Goal: Entertainment & Leisure: Consume media (video, audio)

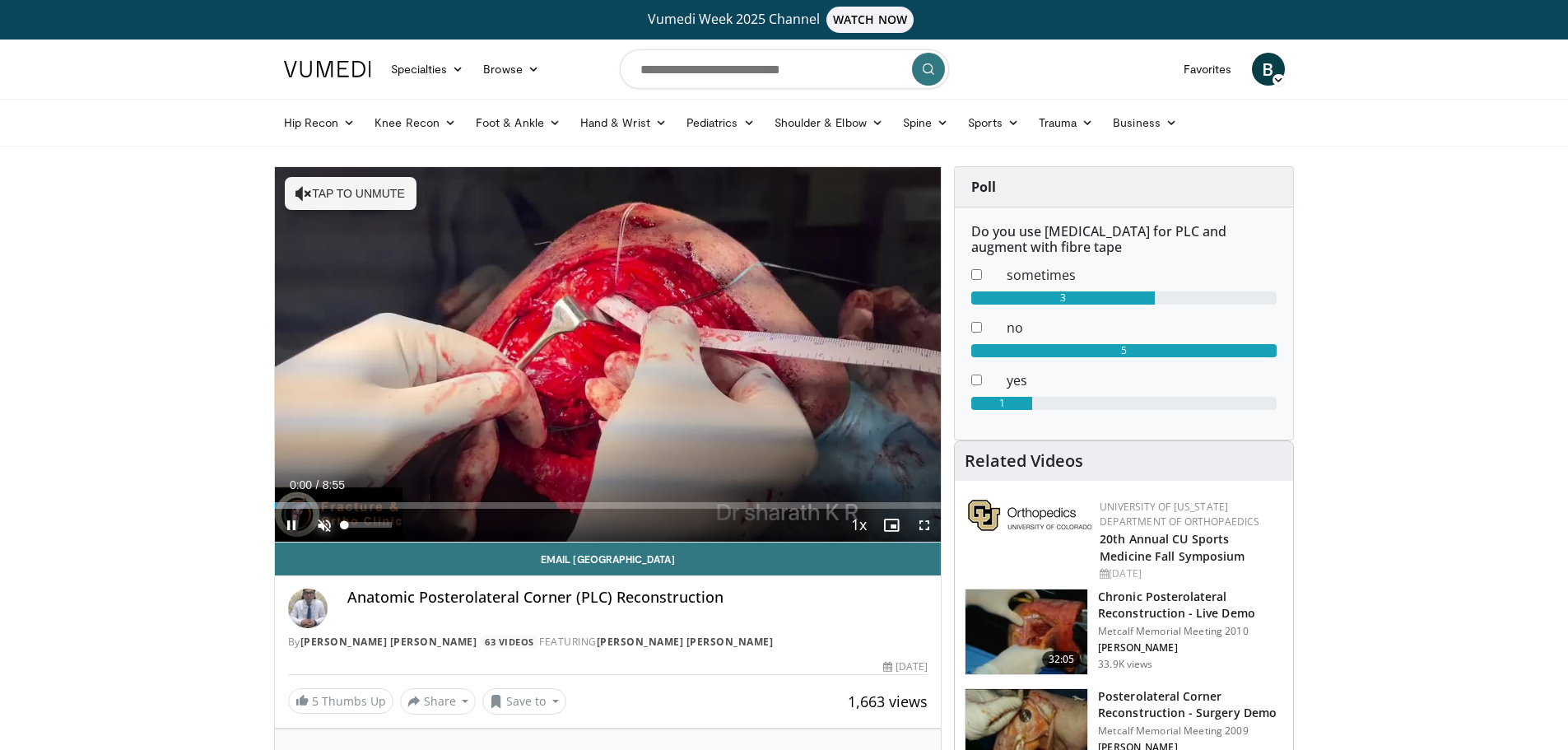
click at [319, 525] on span "Video Player" at bounding box center [324, 525] width 33 height 33
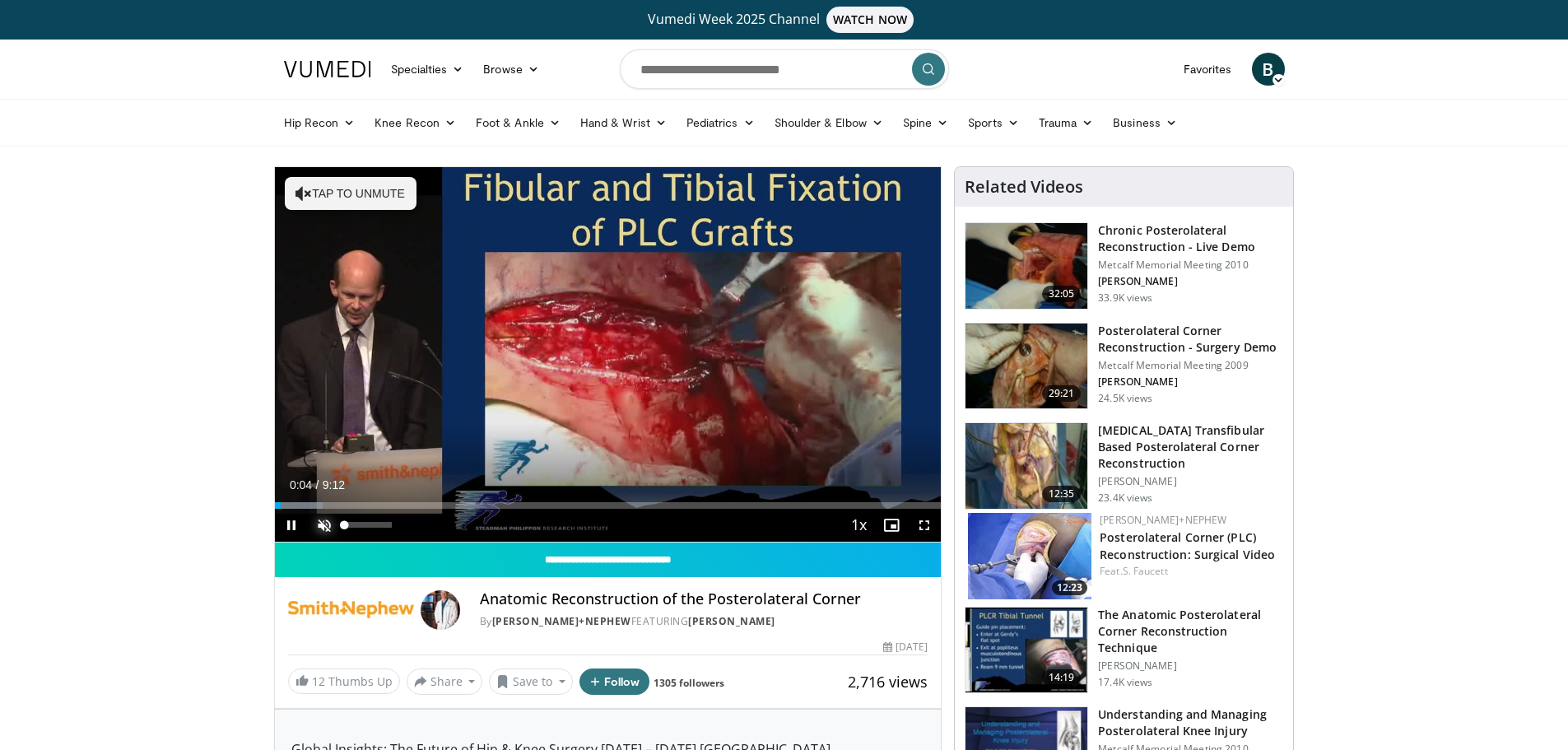
click at [320, 524] on span "Video Player" at bounding box center [324, 525] width 33 height 33
click at [918, 526] on span "Video Player" at bounding box center [924, 525] width 33 height 33
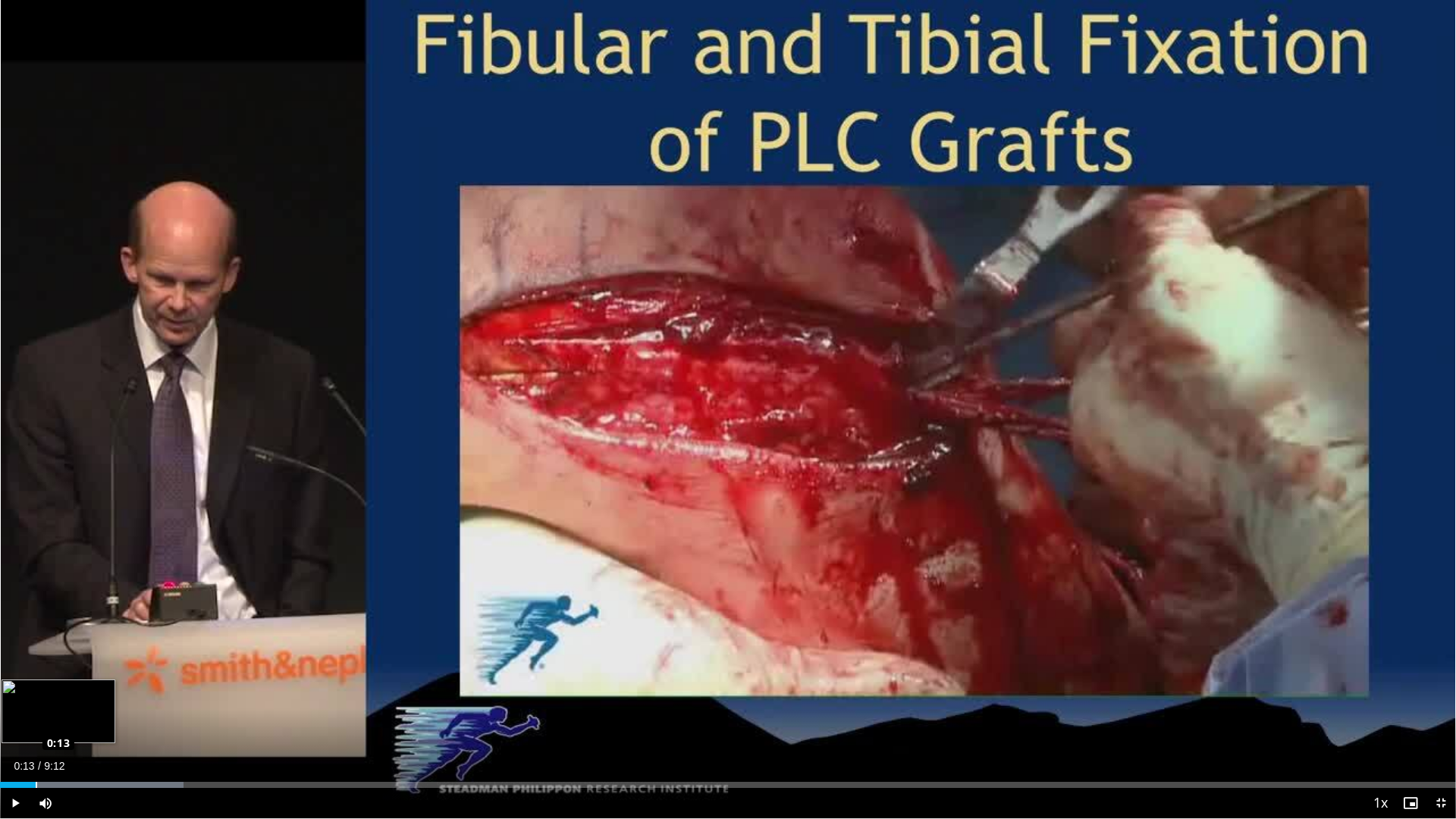
click at [36, 690] on div "Loaded : 12.63% 0:13 0:13" at bounding box center [728, 785] width 1456 height 6
click at [24, 690] on div "Loaded : 12.63% 0:15 0:08" at bounding box center [728, 781] width 1456 height 15
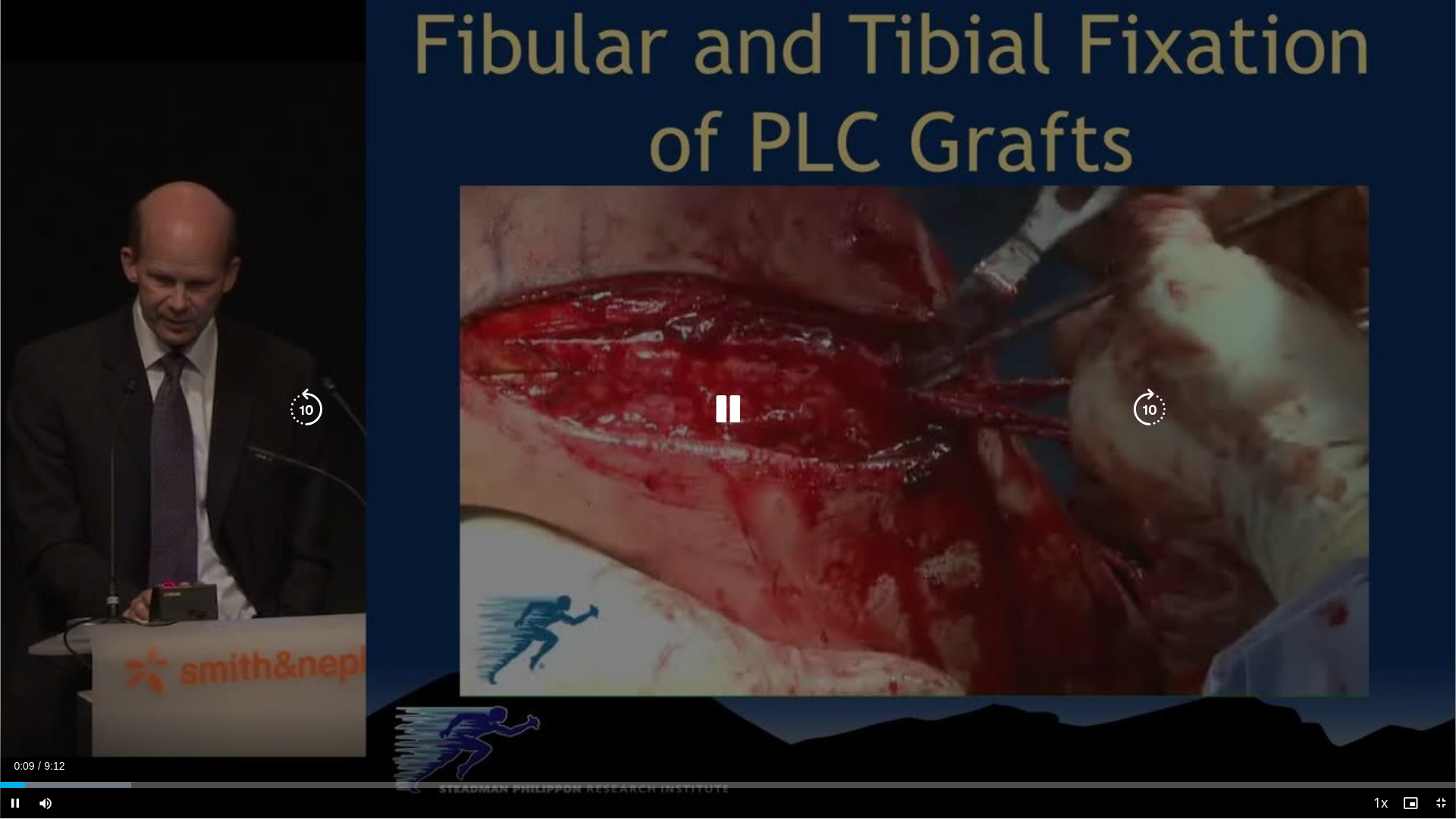
click at [861, 584] on div "10 seconds Tap to unmute" at bounding box center [728, 409] width 1456 height 818
click at [869, 578] on div "10 seconds Tap to unmute" at bounding box center [728, 409] width 1456 height 818
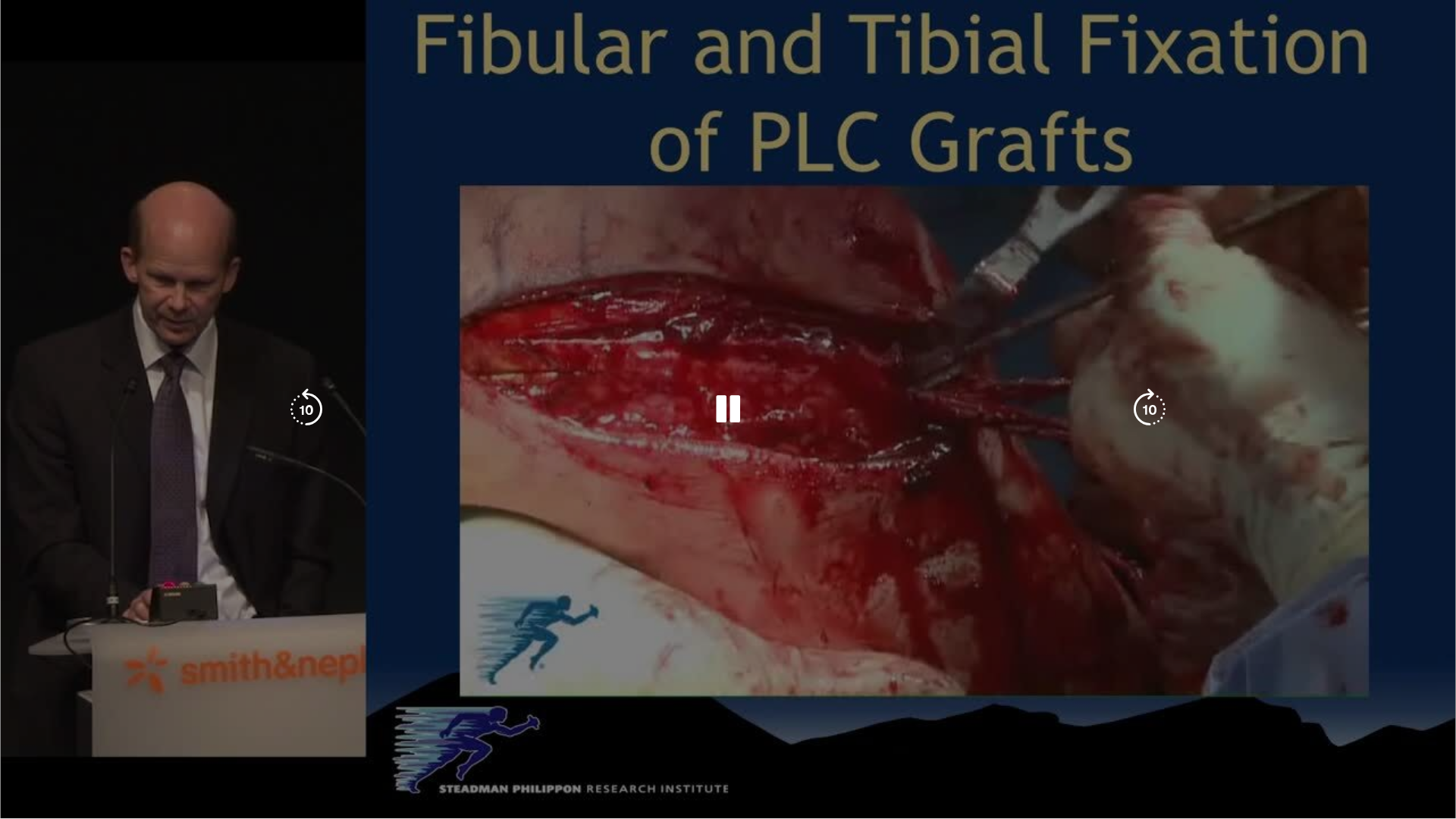
click at [869, 574] on div "10 seconds Tap to unmute" at bounding box center [728, 409] width 1456 height 818
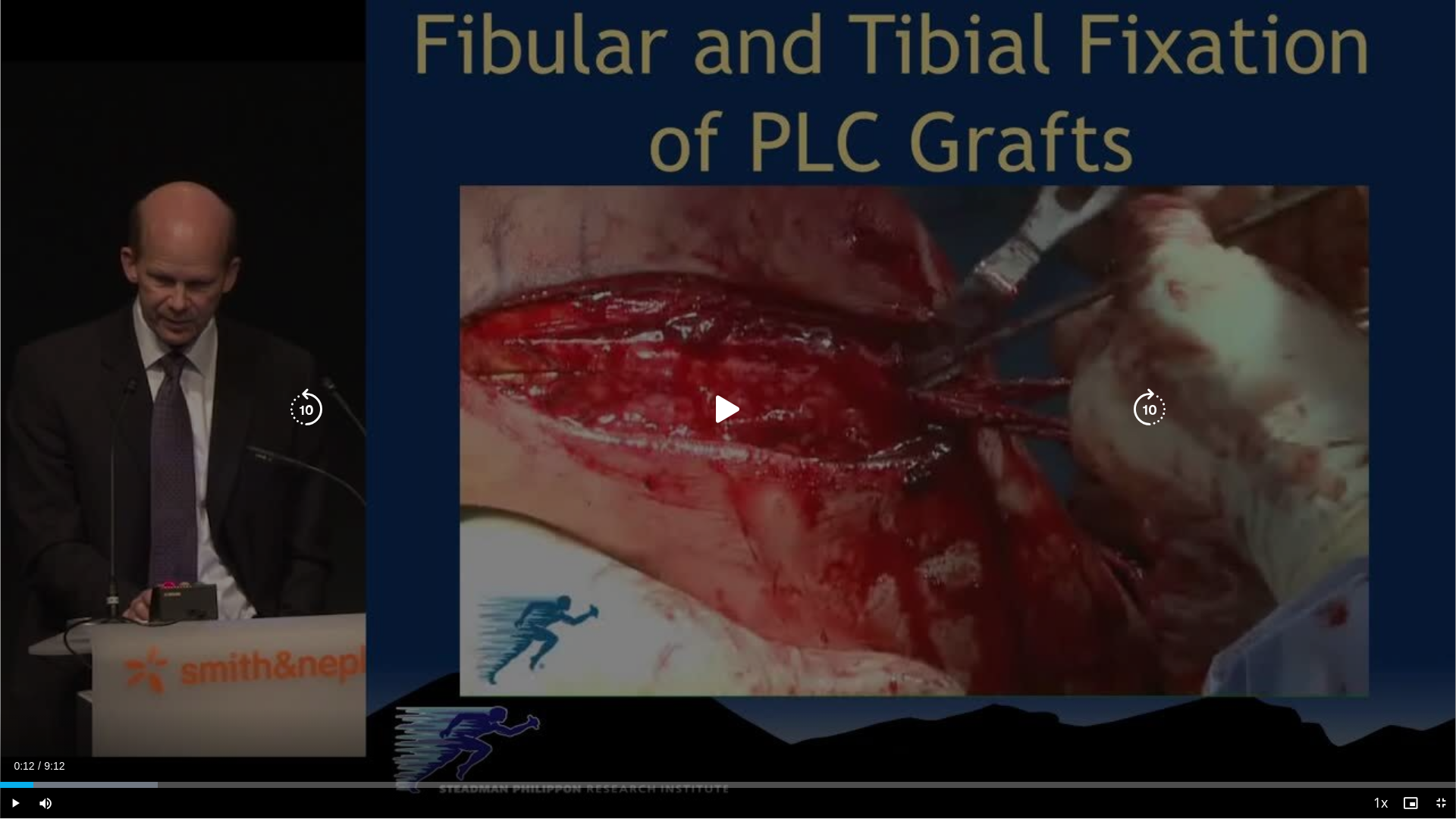
click at [693, 595] on div "10 seconds Tap to unmute" at bounding box center [728, 409] width 1456 height 818
click at [759, 450] on div "10 seconds Tap to unmute" at bounding box center [728, 409] width 1456 height 818
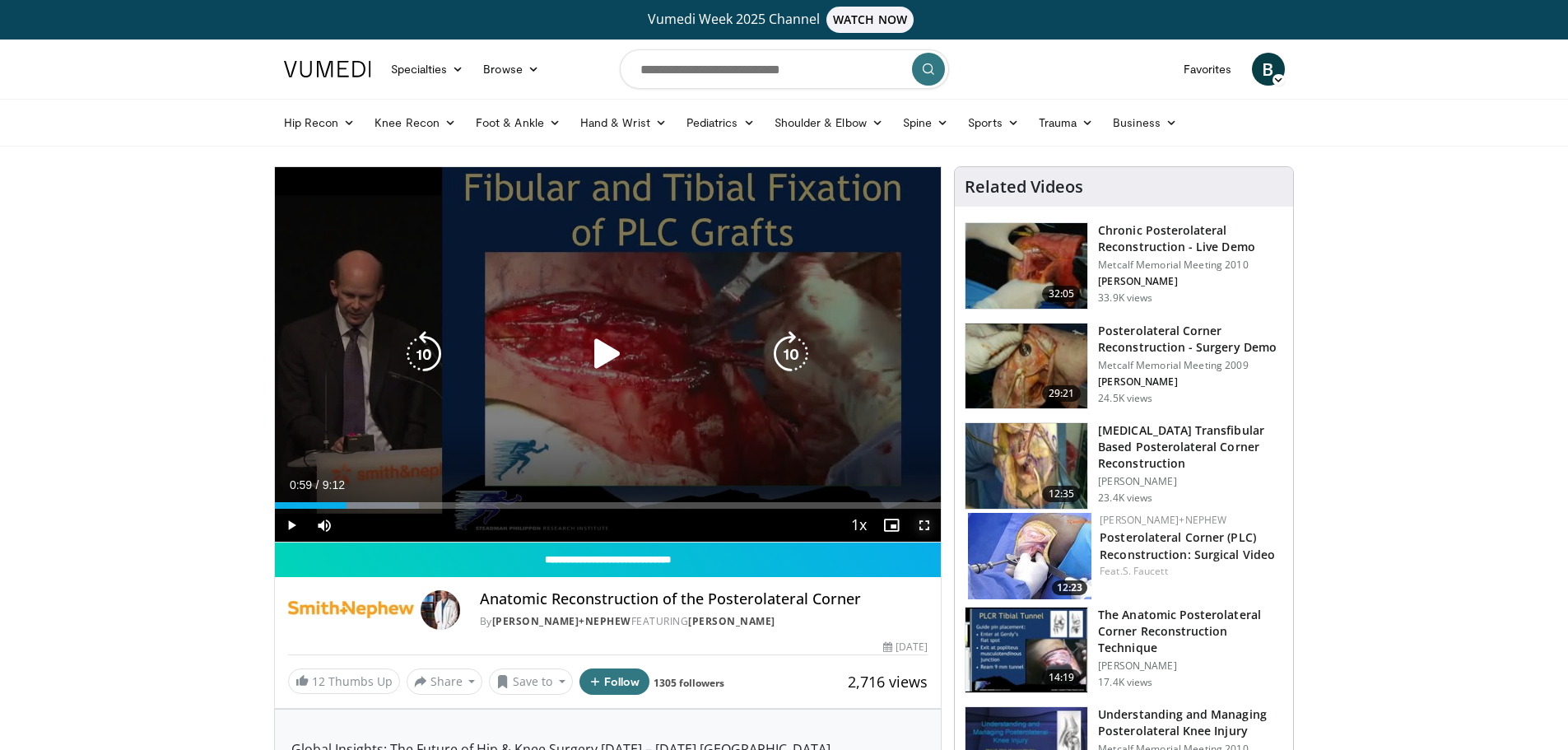
drag, startPoint x: 930, startPoint y: 530, endPoint x: 930, endPoint y: 630, distance: 100.0
click at [930, 530] on span "Video Player" at bounding box center [924, 525] width 33 height 33
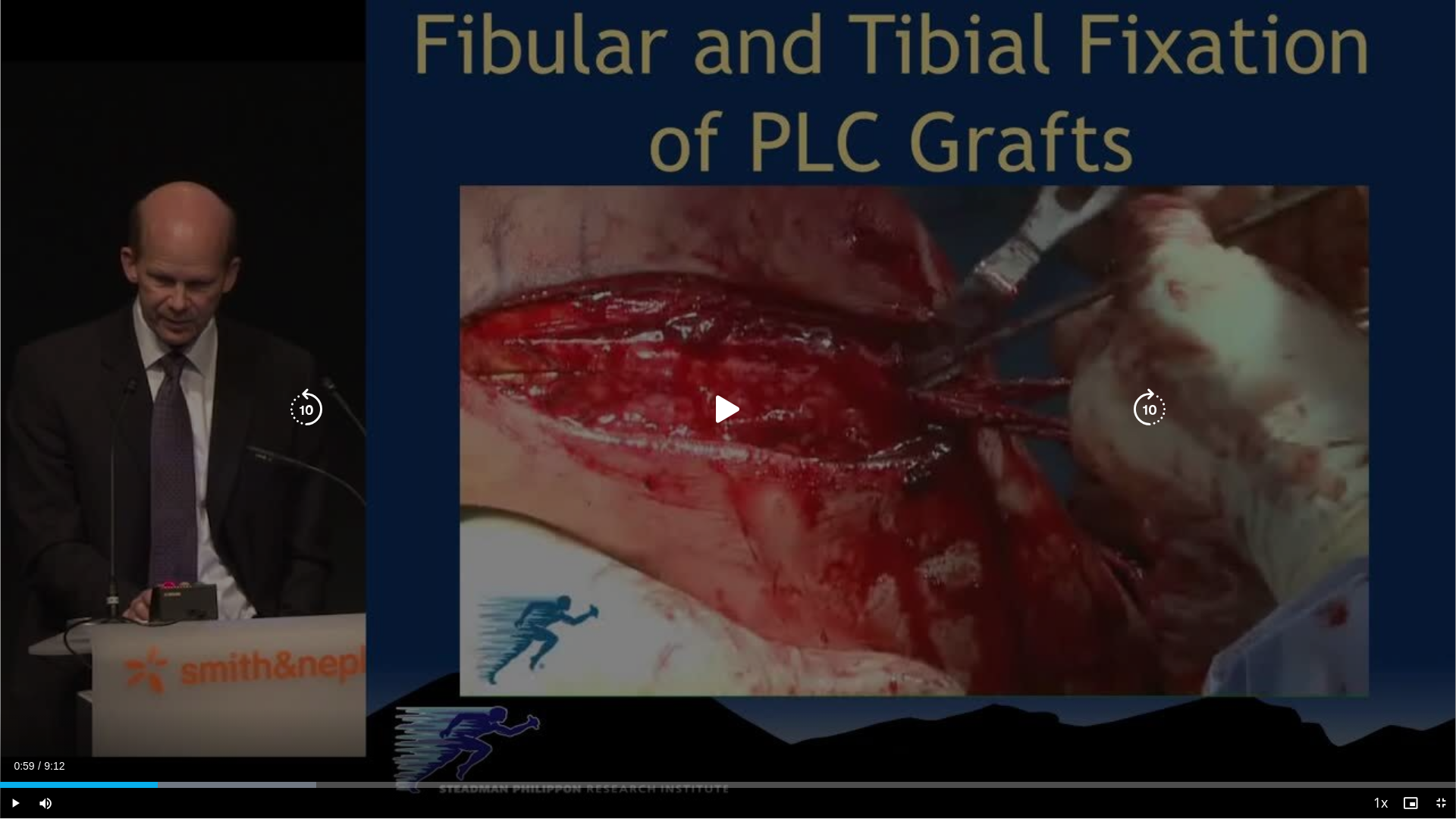
click at [802, 476] on div "10 seconds Tap to unmute" at bounding box center [728, 409] width 1456 height 818
click at [690, 615] on div "10 seconds Tap to unmute" at bounding box center [728, 409] width 1456 height 818
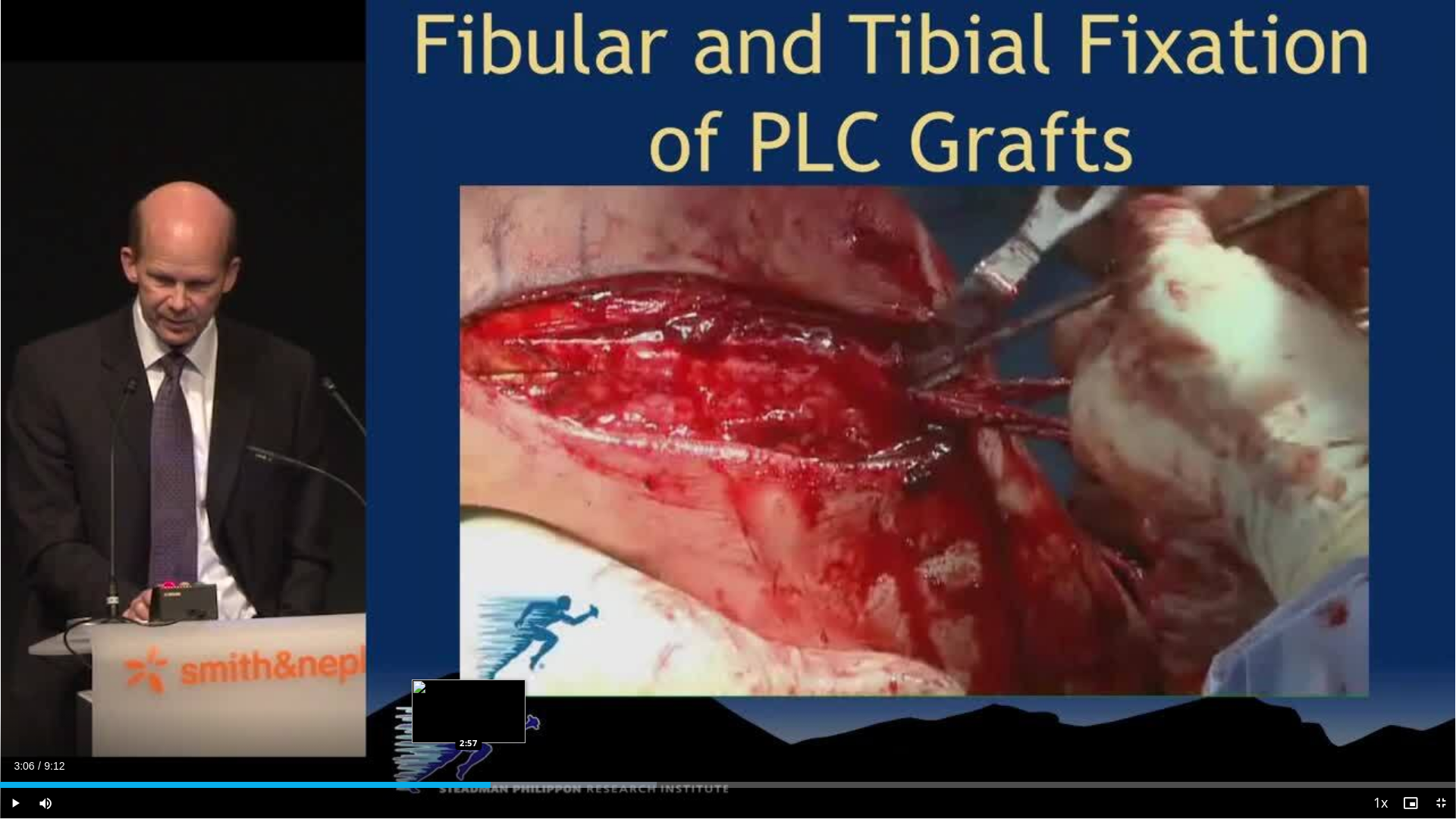
click at [468, 690] on div "3:06" at bounding box center [245, 785] width 491 height 6
click at [455, 690] on div "2:57" at bounding box center [234, 785] width 468 height 6
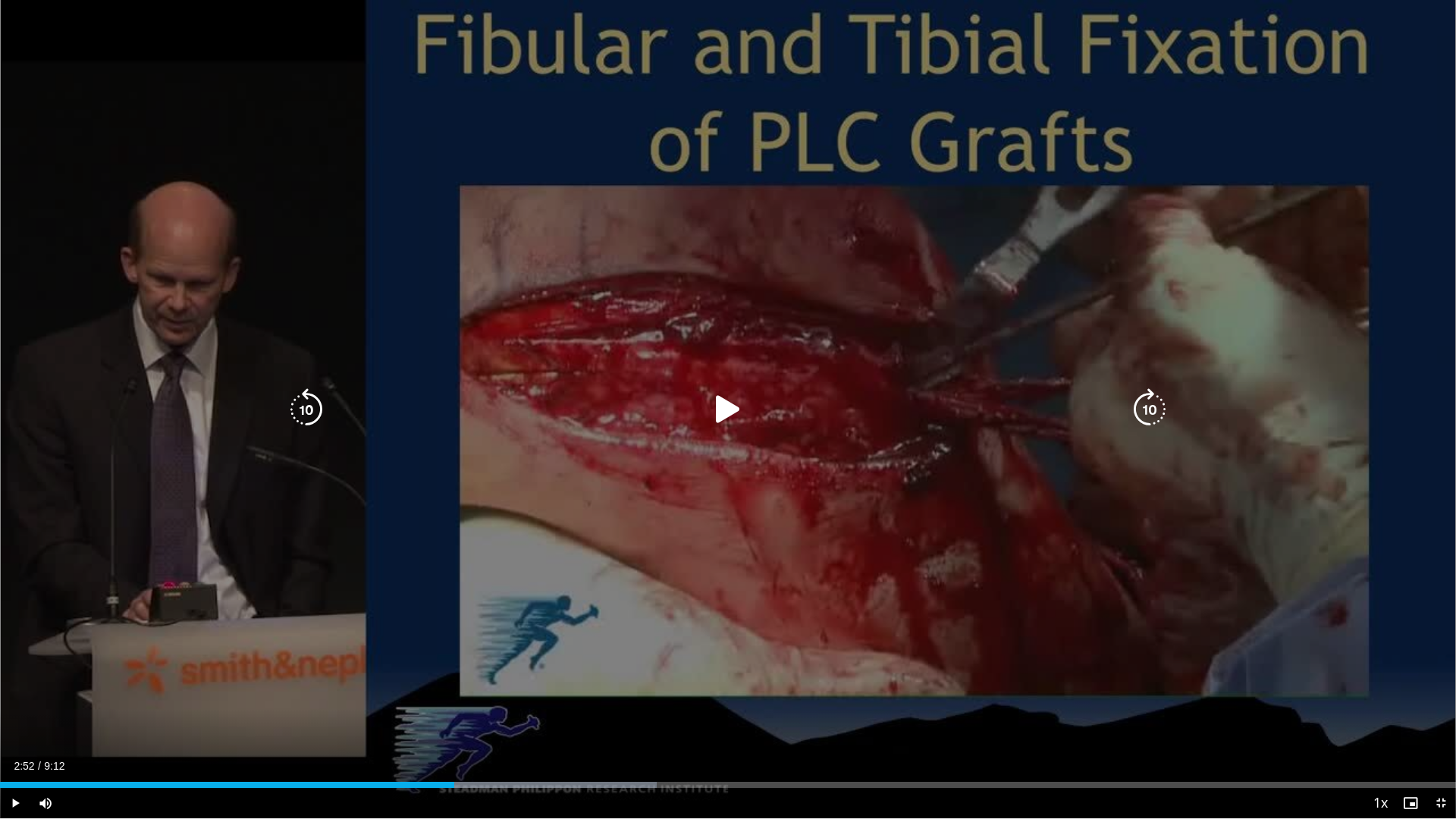
click at [524, 527] on div "10 seconds Tap to unmute" at bounding box center [728, 409] width 1456 height 818
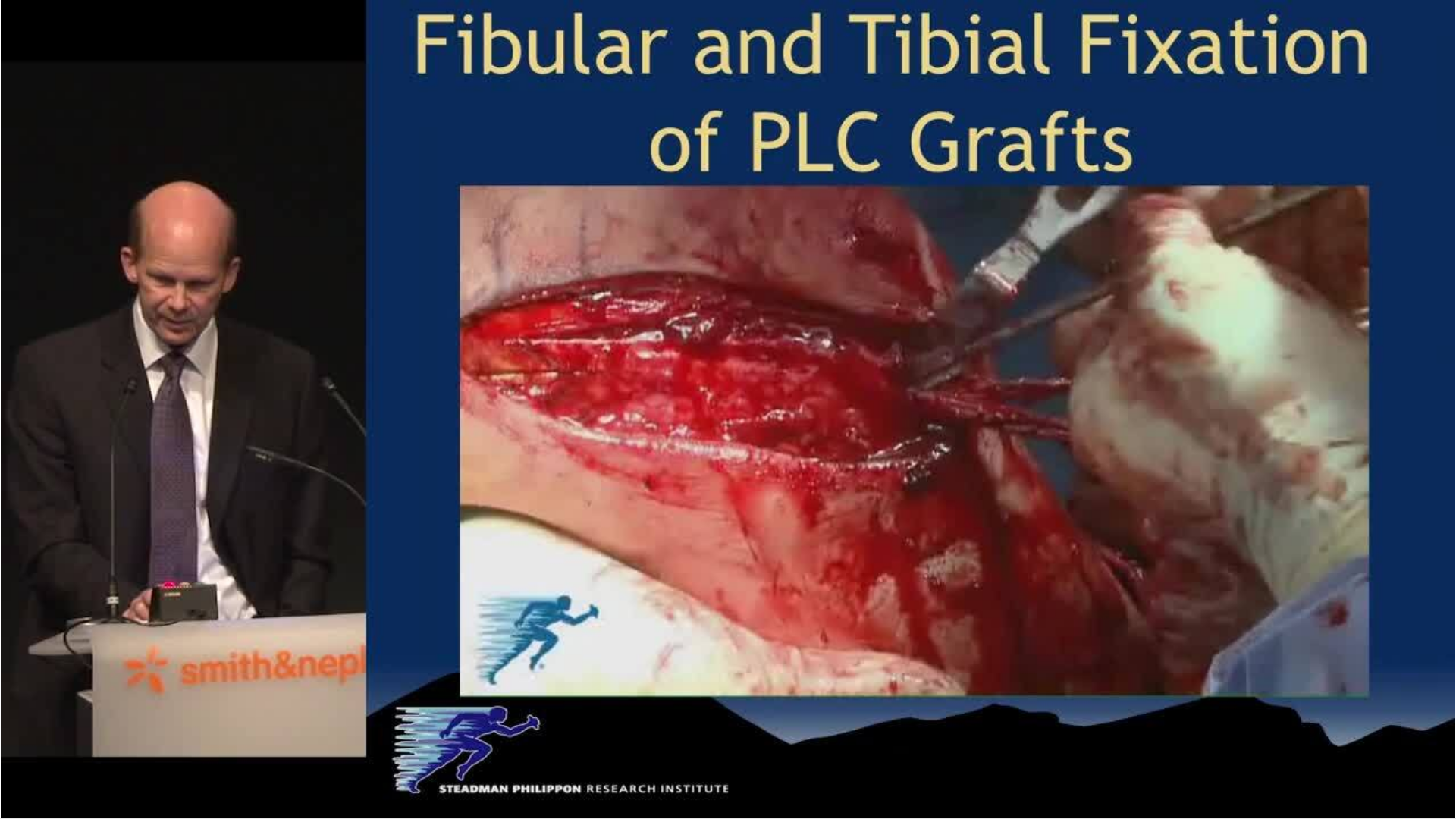
click at [498, 552] on div "10 seconds Tap to unmute" at bounding box center [728, 409] width 1456 height 818
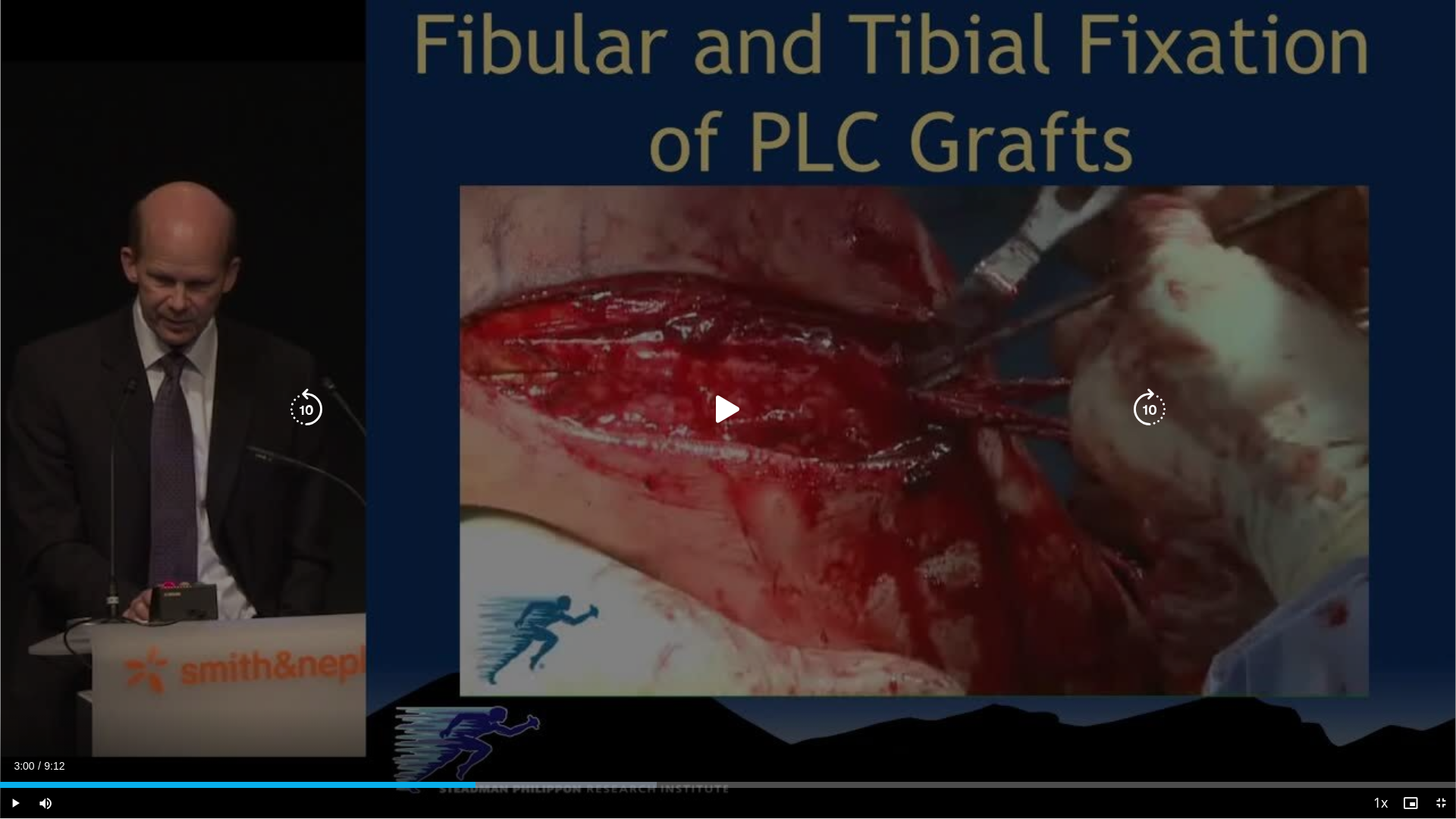
click at [576, 530] on div "10 seconds Tap to unmute" at bounding box center [728, 409] width 1456 height 818
click at [428, 555] on div "10 seconds Tap to unmute" at bounding box center [728, 409] width 1456 height 818
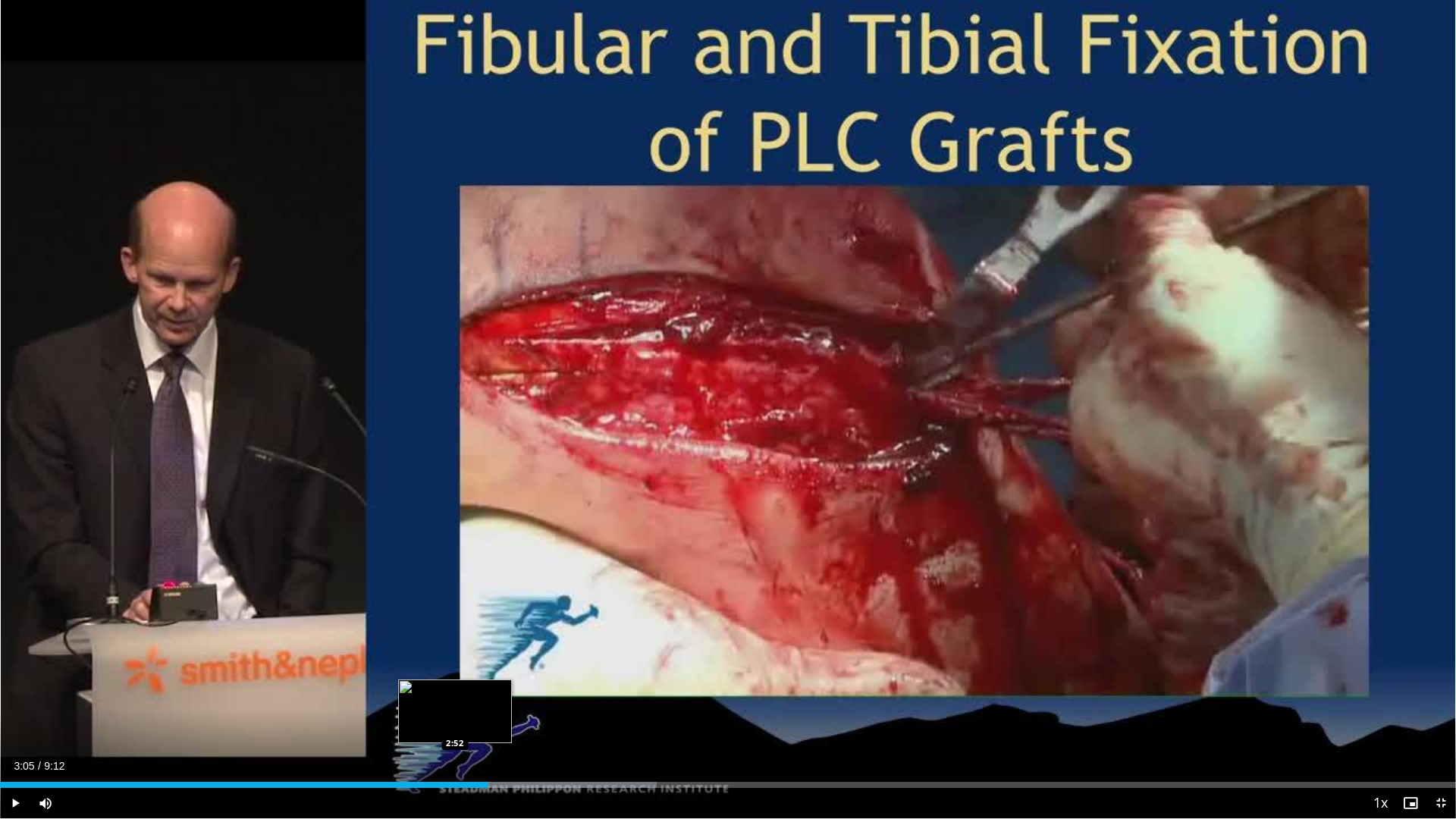
click at [455, 690] on div "Loaded : 45.13% 3:05 2:52" at bounding box center [728, 785] width 1456 height 6
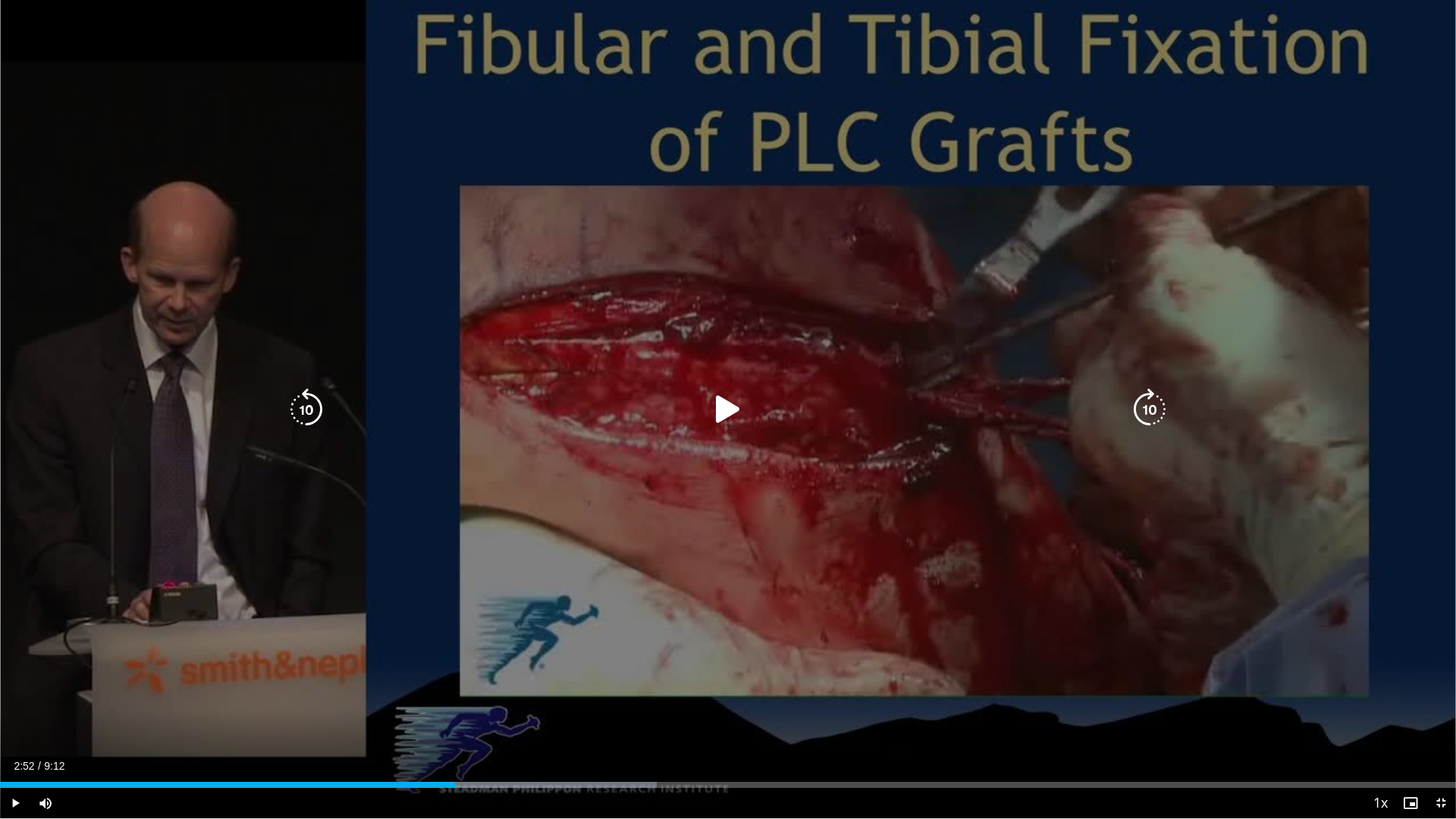
click at [502, 421] on div "Video Player" at bounding box center [728, 409] width 874 height 30
click at [728, 403] on icon "Video Player" at bounding box center [728, 410] width 43 height 43
click at [602, 554] on div "10 seconds Tap to unmute" at bounding box center [728, 409] width 1456 height 818
click at [812, 478] on div "10 seconds Tap to unmute" at bounding box center [728, 409] width 1456 height 818
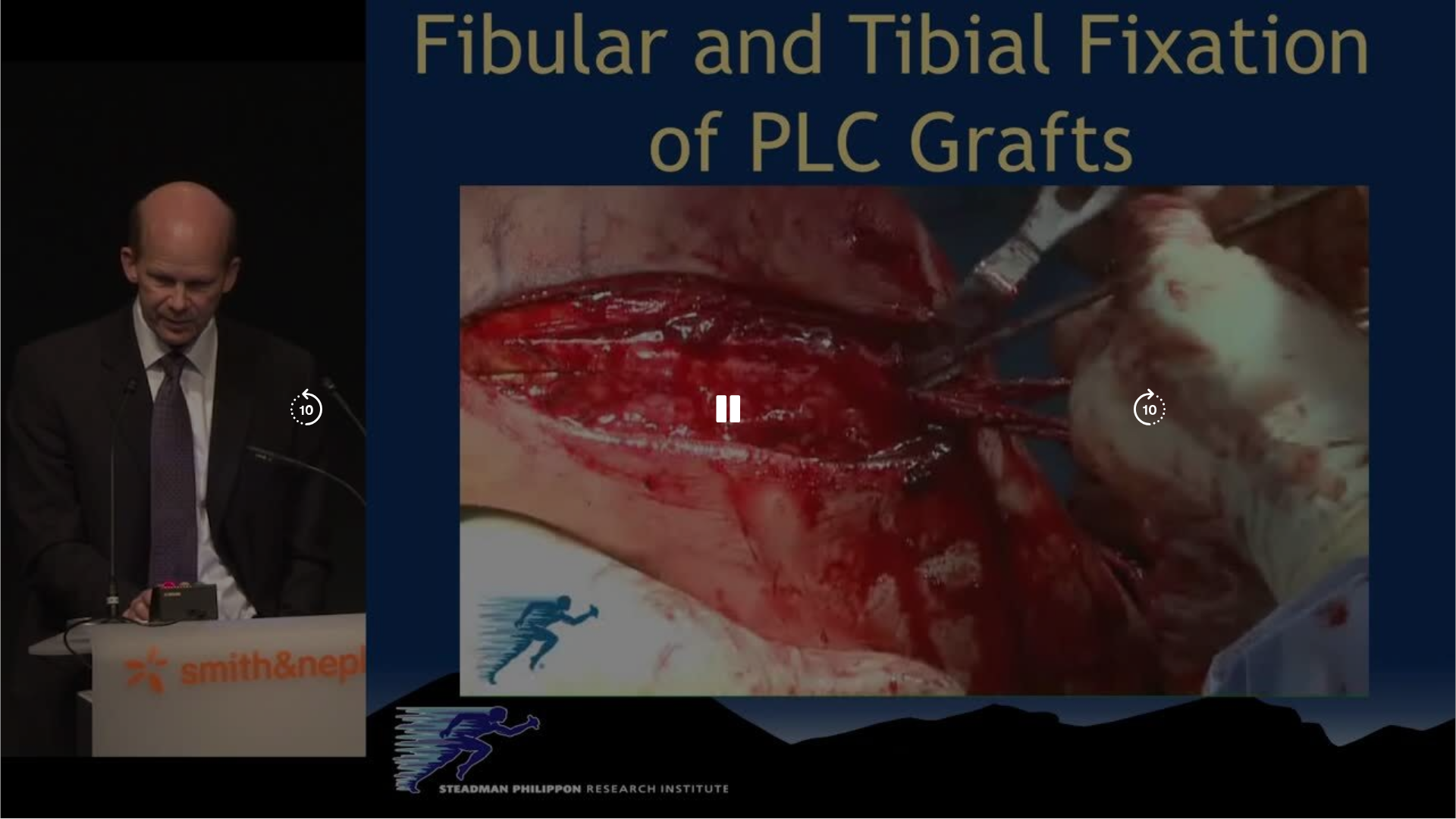
click at [759, 529] on div "10 seconds Tap to unmute" at bounding box center [728, 409] width 1456 height 818
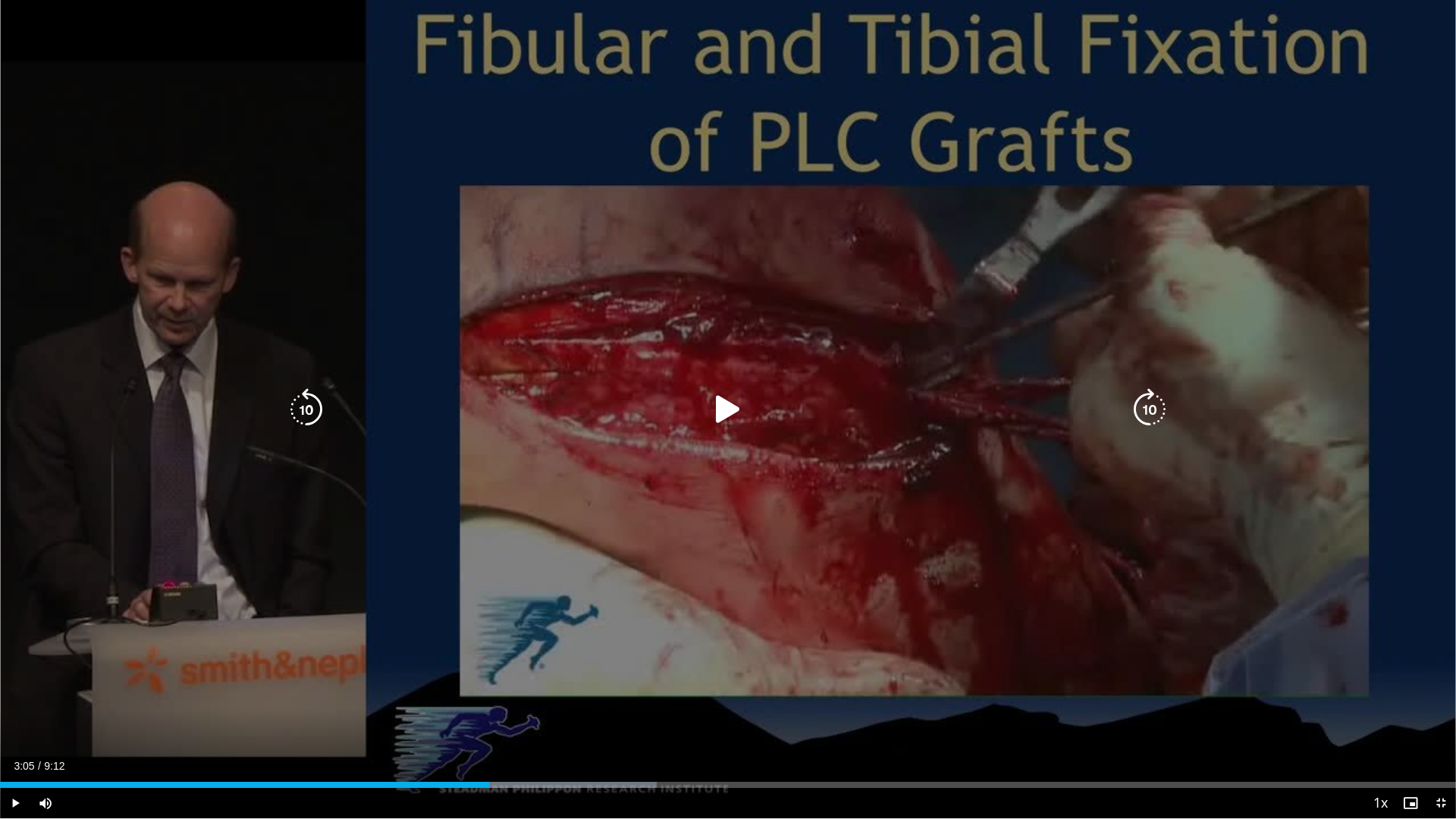
click at [784, 454] on div "10 seconds Tap to unmute" at bounding box center [728, 409] width 1456 height 818
click at [739, 507] on div "10 seconds Tap to unmute" at bounding box center [728, 409] width 1456 height 818
drag, startPoint x: 720, startPoint y: 411, endPoint x: 712, endPoint y: 412, distance: 8.1
click at [720, 411] on icon "Video Player" at bounding box center [728, 410] width 43 height 43
click at [334, 615] on div "10 seconds Tap to unmute" at bounding box center [728, 409] width 1456 height 818
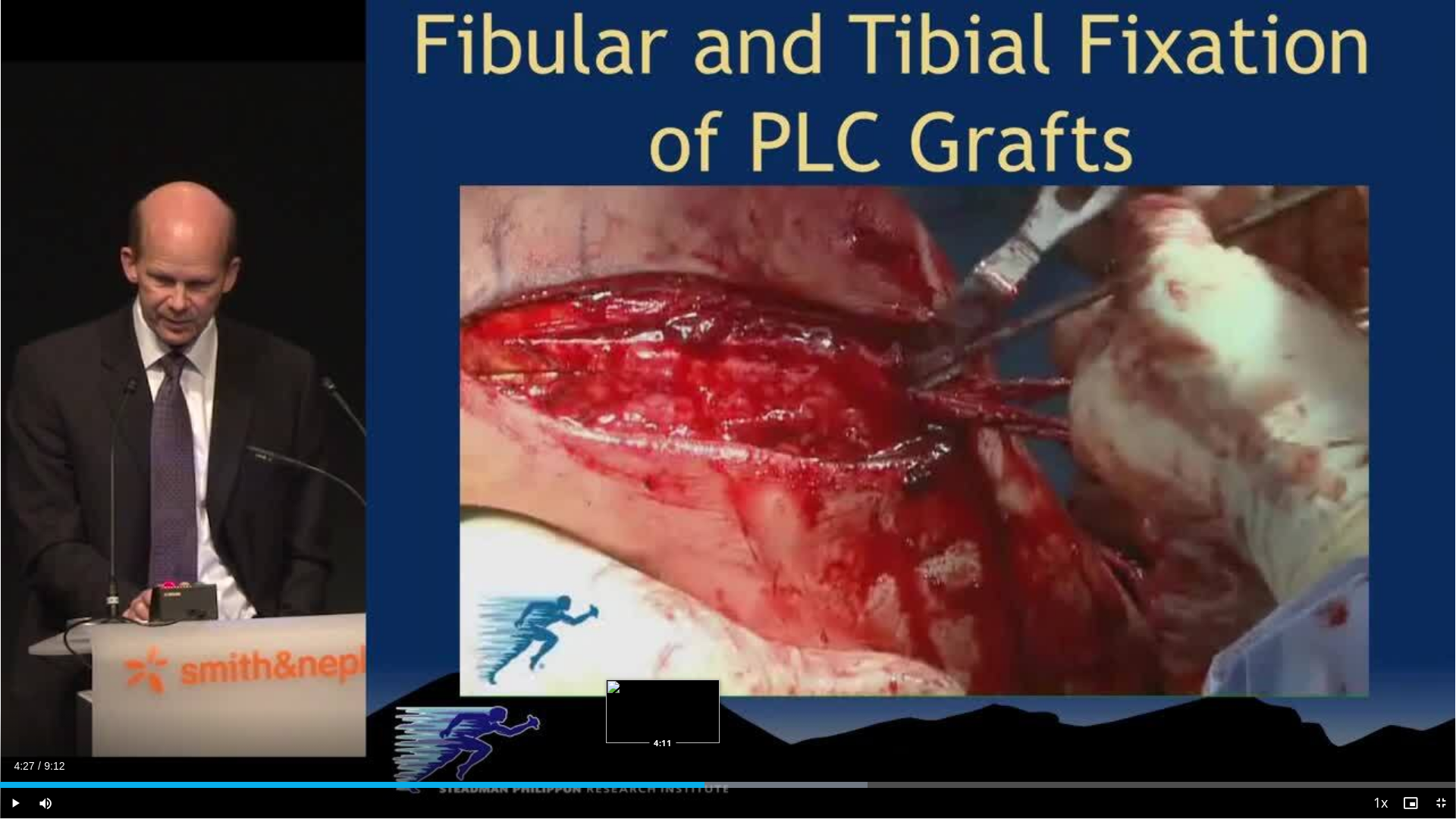
click at [663, 690] on div "Loaded : 59.58% 4:27 4:11" at bounding box center [728, 785] width 1456 height 6
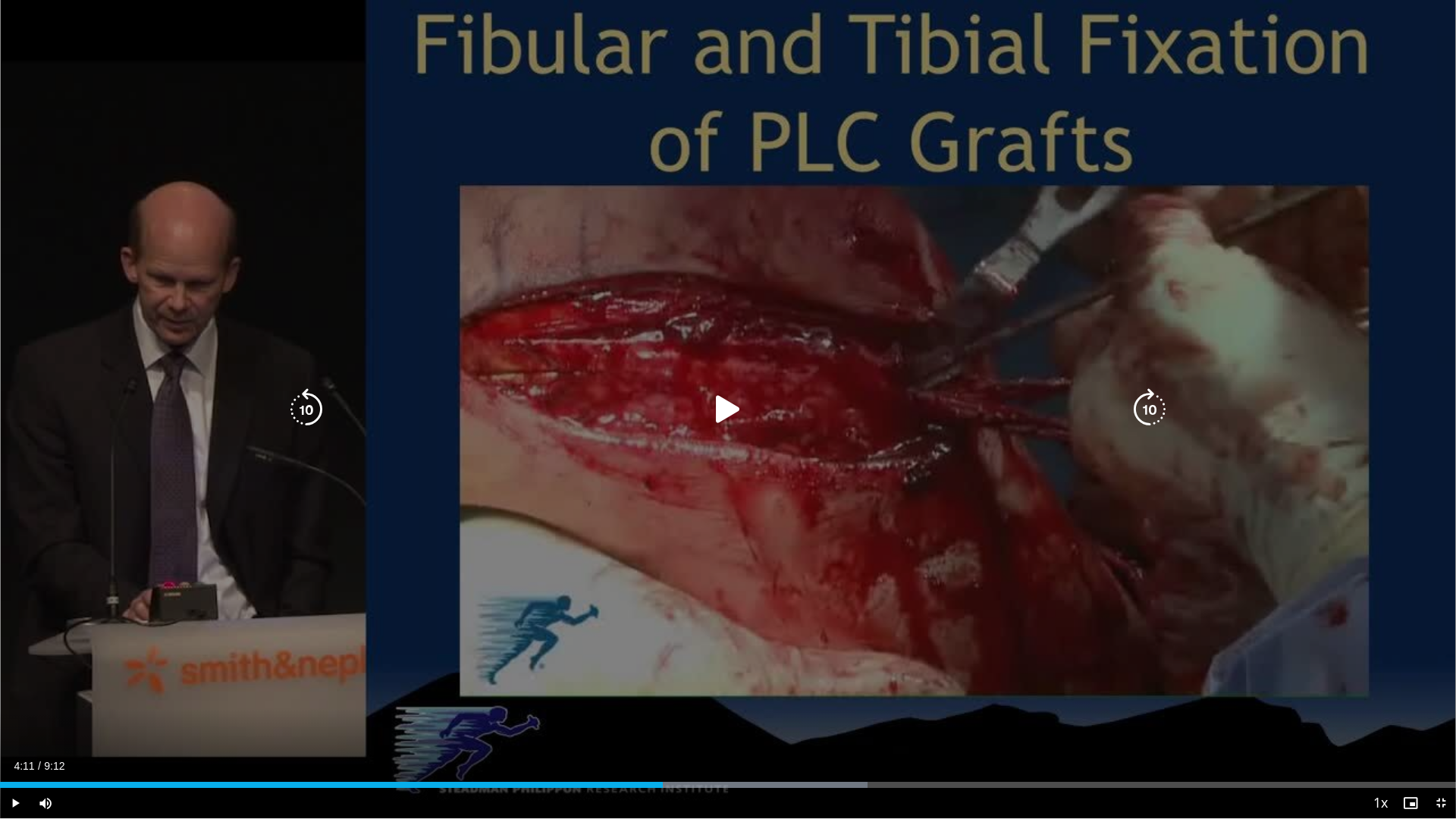
click at [436, 541] on div "10 seconds Tap to unmute" at bounding box center [728, 409] width 1456 height 818
click at [269, 597] on div "10 seconds Tap to unmute" at bounding box center [728, 409] width 1456 height 818
click at [361, 628] on div "10 seconds Tap to unmute" at bounding box center [728, 409] width 1456 height 818
click at [332, 663] on div "10 seconds Tap to unmute" at bounding box center [728, 409] width 1456 height 818
drag, startPoint x: 531, startPoint y: 394, endPoint x: 411, endPoint y: 389, distance: 120.1
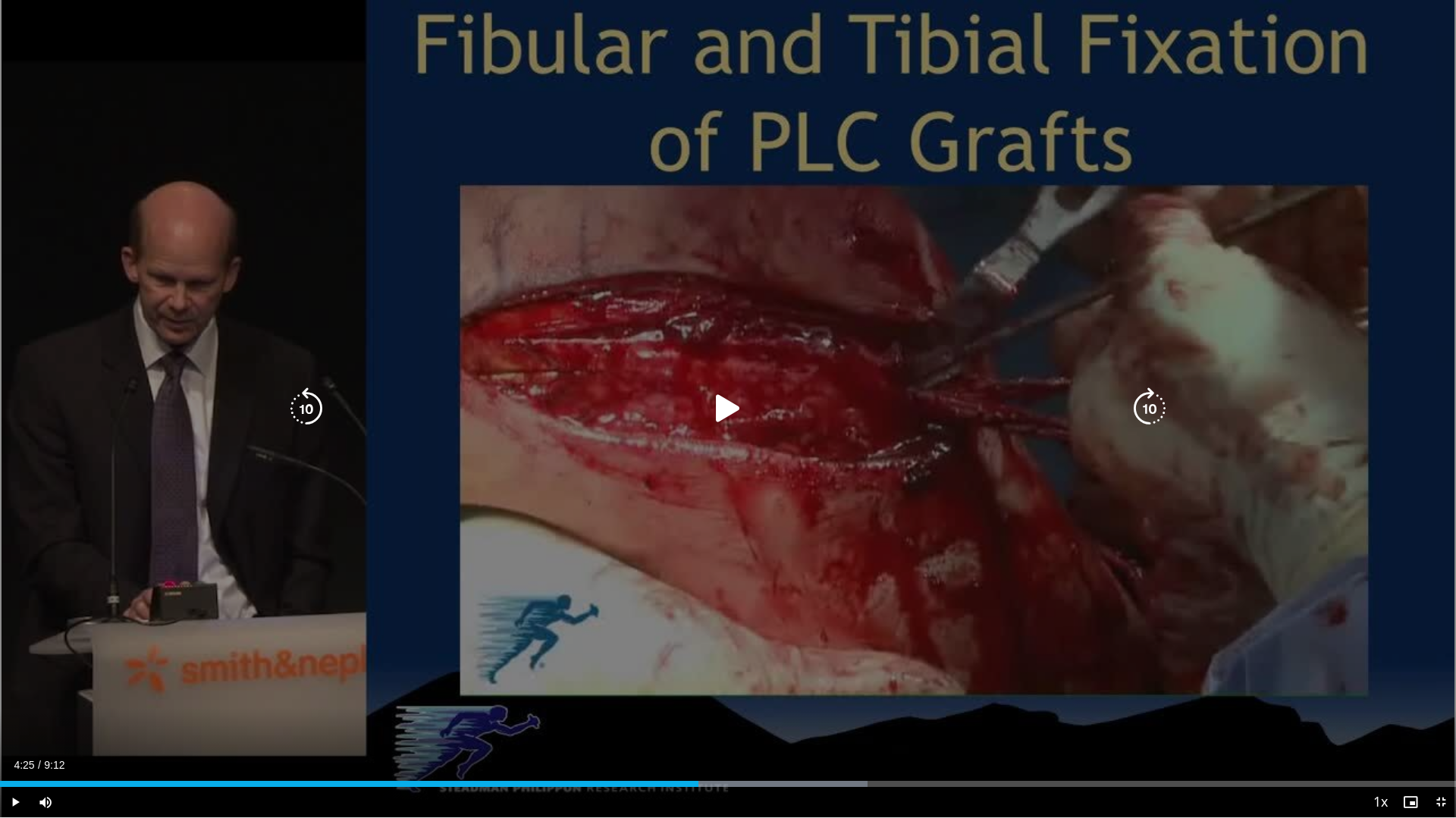
click at [531, 394] on div "Video Player" at bounding box center [728, 409] width 874 height 30
click at [732, 417] on icon "Video Player" at bounding box center [728, 409] width 43 height 42
click at [540, 445] on div "10 seconds Tap to unmute" at bounding box center [728, 409] width 1456 height 818
click at [821, 557] on div "10 seconds Tap to unmute" at bounding box center [728, 409] width 1456 height 818
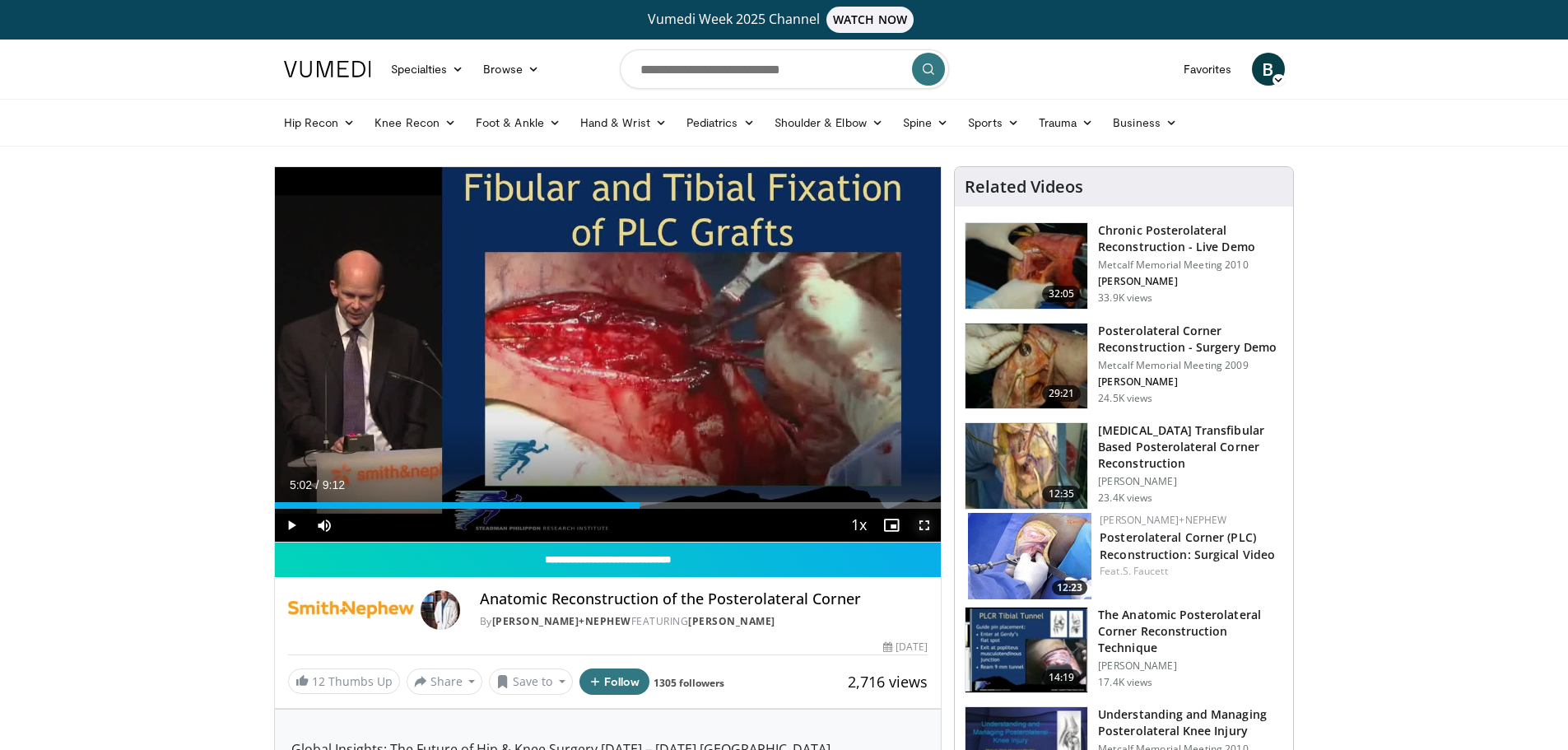
drag, startPoint x: 920, startPoint y: 522, endPoint x: 920, endPoint y: 621, distance: 99.0
click at [920, 522] on span "Video Player" at bounding box center [924, 525] width 33 height 33
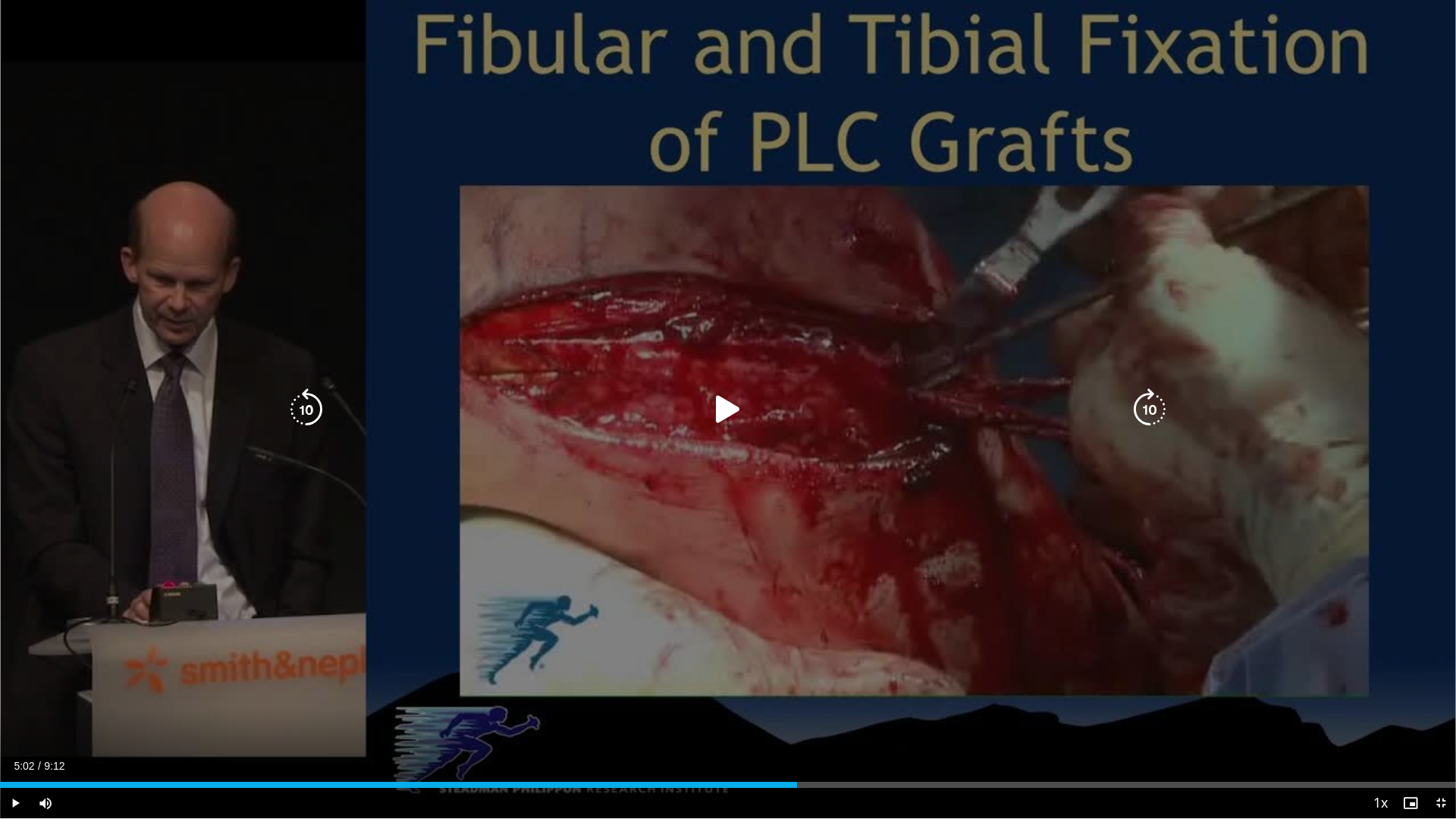
click at [833, 491] on div "10 seconds Tap to unmute" at bounding box center [728, 409] width 1456 height 818
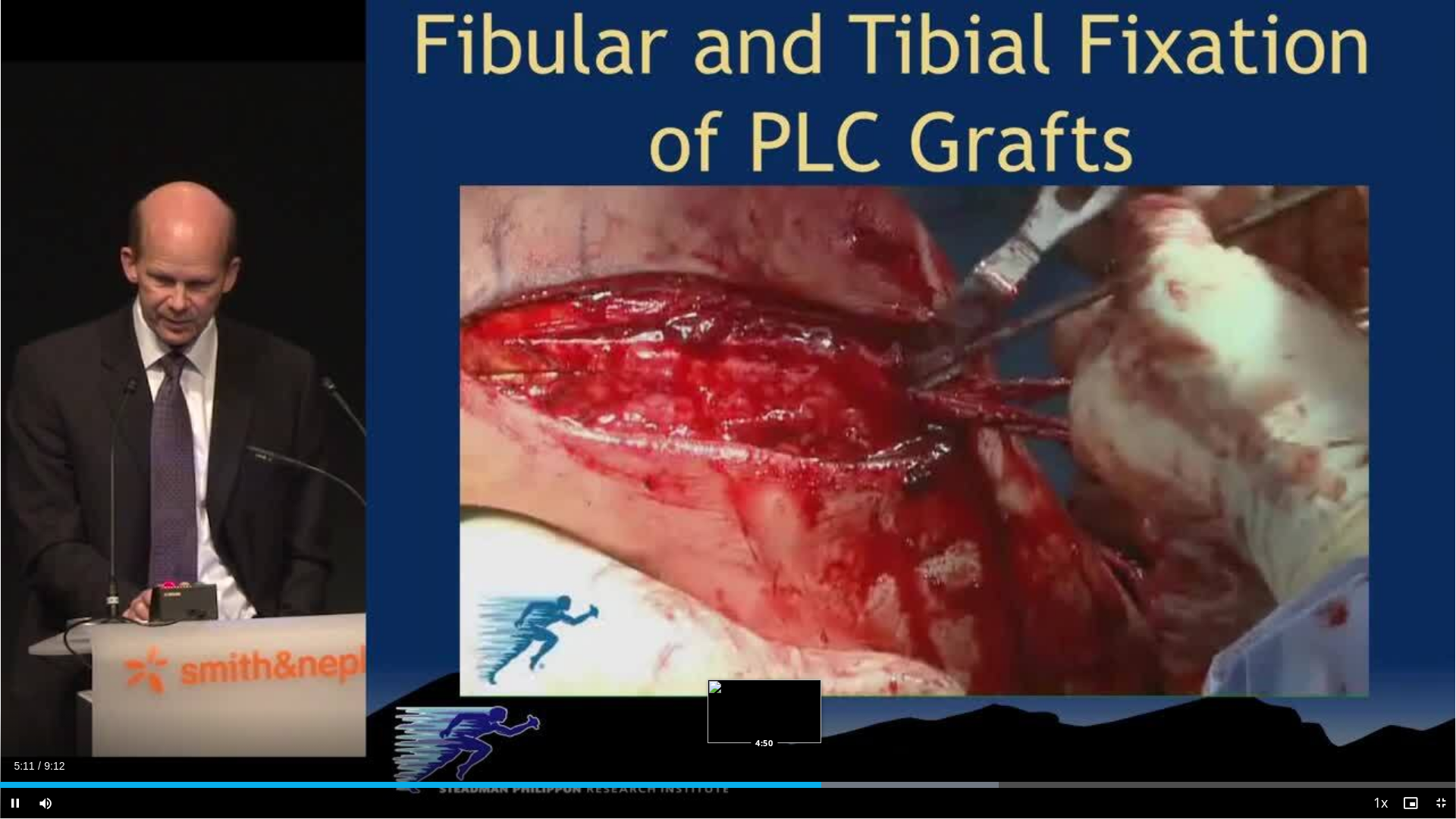
click at [764, 690] on div "Loaded : 68.61% 5:11 4:50" at bounding box center [728, 785] width 1456 height 6
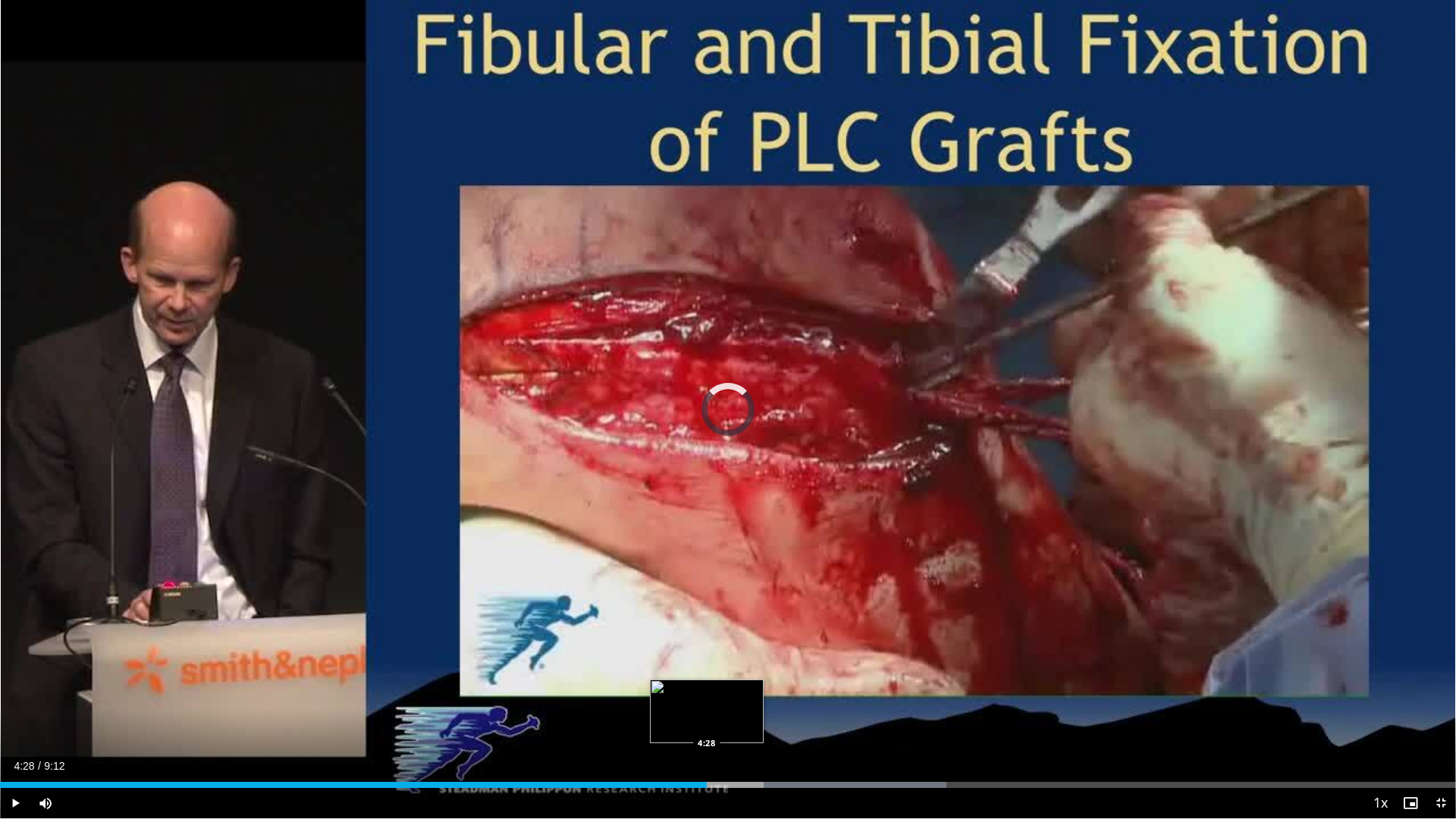
click at [707, 690] on div "Loaded : 64.99% 4:51 4:28" at bounding box center [728, 781] width 1456 height 15
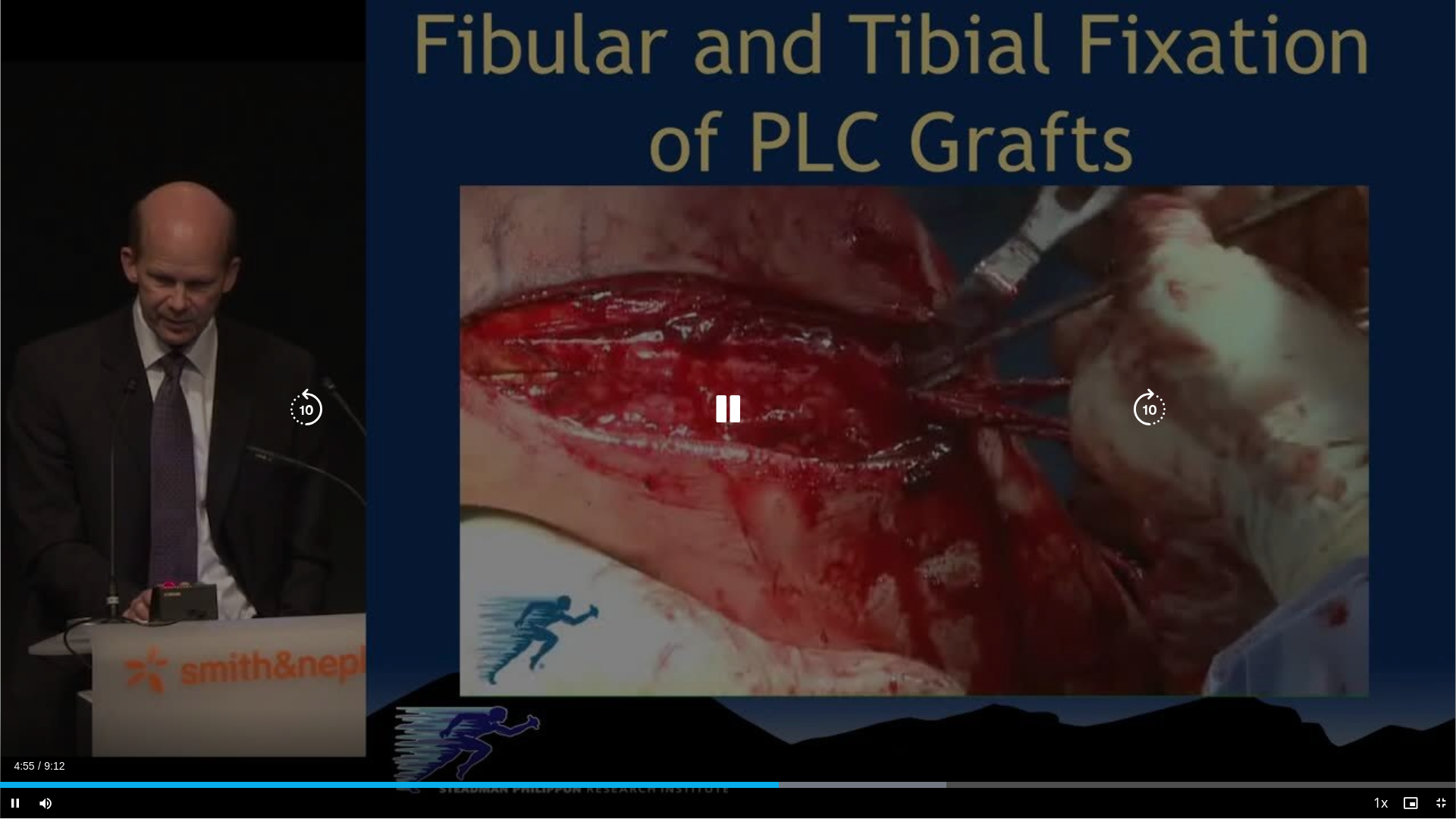
click at [823, 665] on div "10 seconds Tap to unmute" at bounding box center [728, 409] width 1456 height 818
click at [643, 565] on div "10 seconds Tap to unmute" at bounding box center [728, 409] width 1456 height 818
click at [914, 492] on div "10 seconds Tap to unmute" at bounding box center [728, 409] width 1456 height 818
click at [666, 583] on div "10 seconds Tap to unmute" at bounding box center [728, 409] width 1456 height 818
click at [701, 436] on div "10 seconds Tap to unmute" at bounding box center [728, 409] width 1456 height 818
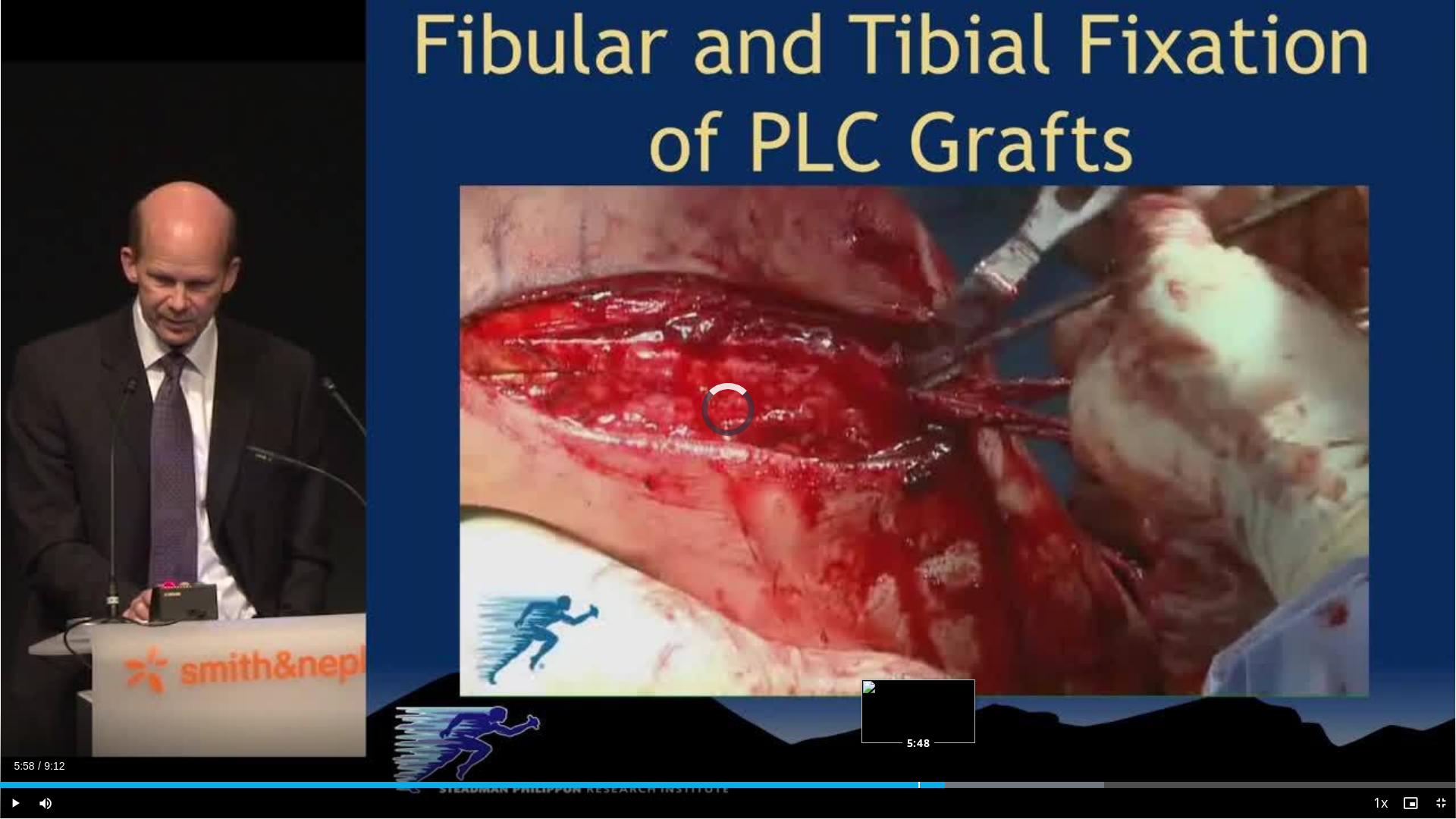
click at [919, 690] on div "Loaded : 75.83% 5:48 5:48" at bounding box center [728, 785] width 1456 height 6
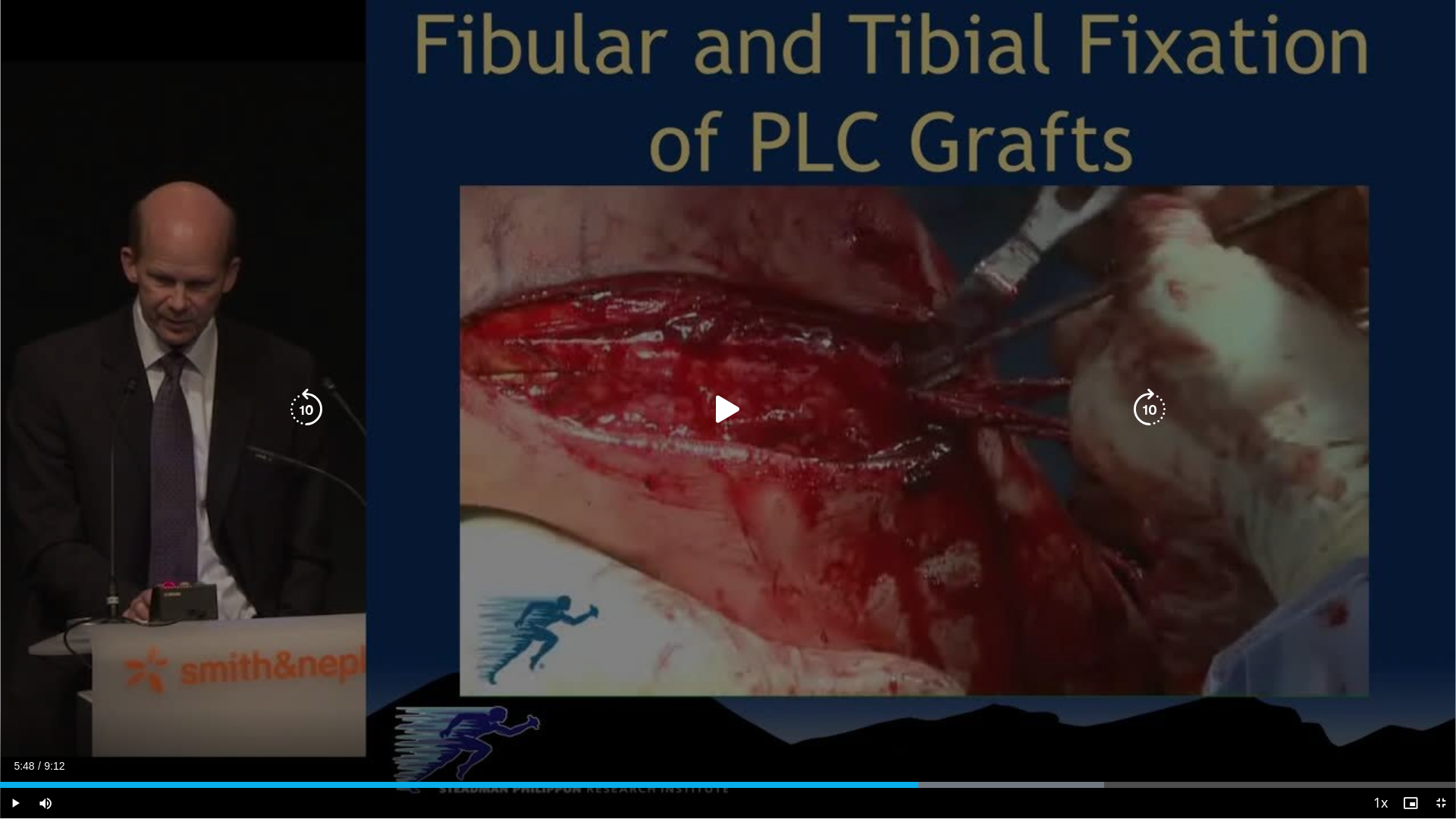
click at [807, 624] on div "10 seconds Tap to unmute" at bounding box center [728, 409] width 1456 height 818
click at [725, 421] on icon "Video Player" at bounding box center [728, 410] width 43 height 43
click at [994, 397] on div "Video Player" at bounding box center [728, 409] width 874 height 30
click at [704, 412] on div "Video Player" at bounding box center [728, 409] width 874 height 30
click at [719, 410] on icon "Video Player" at bounding box center [728, 410] width 43 height 43
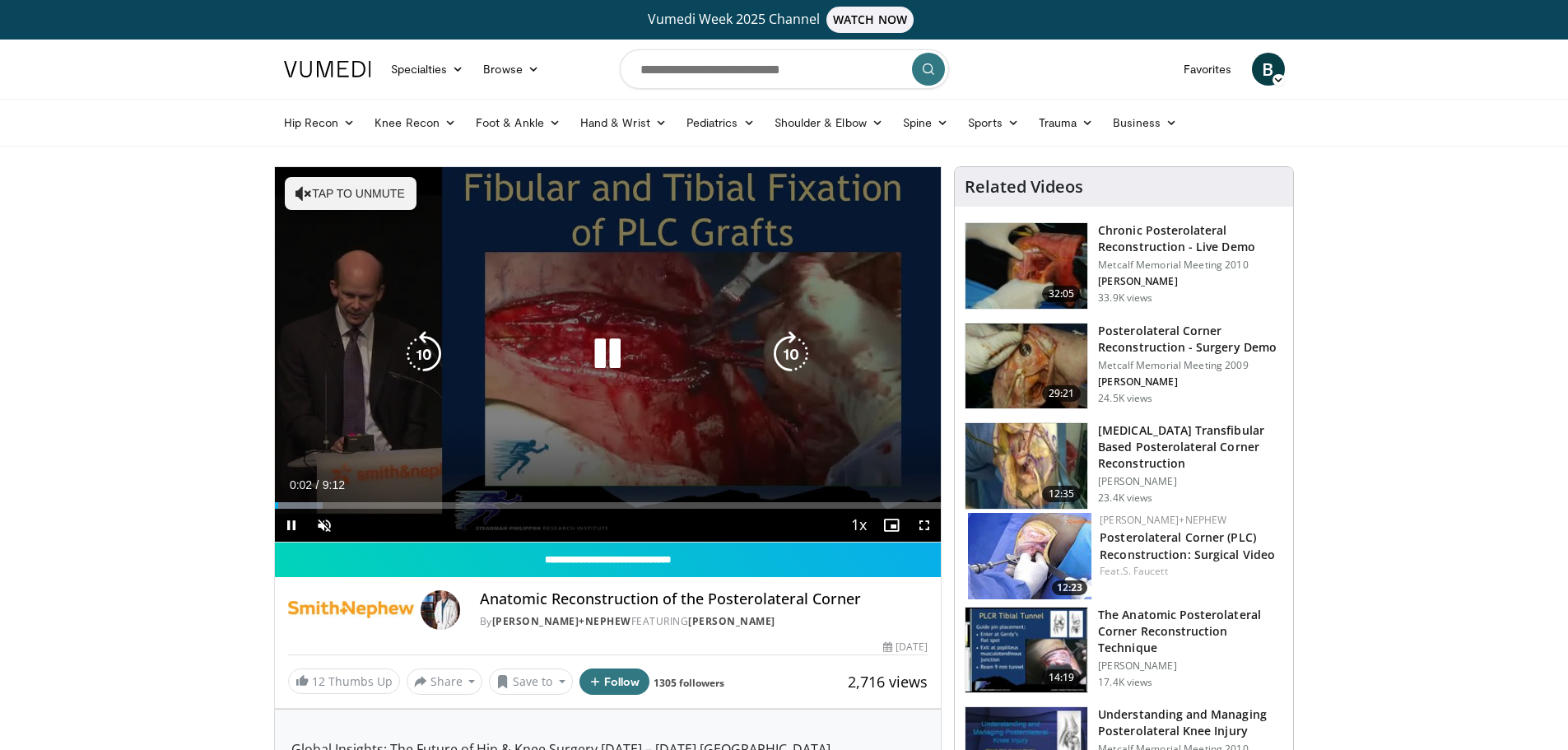
click at [505, 302] on div "10 seconds Tap to unmute" at bounding box center [609, 354] width 667 height 375
